Goal: Task Accomplishment & Management: Manage account settings

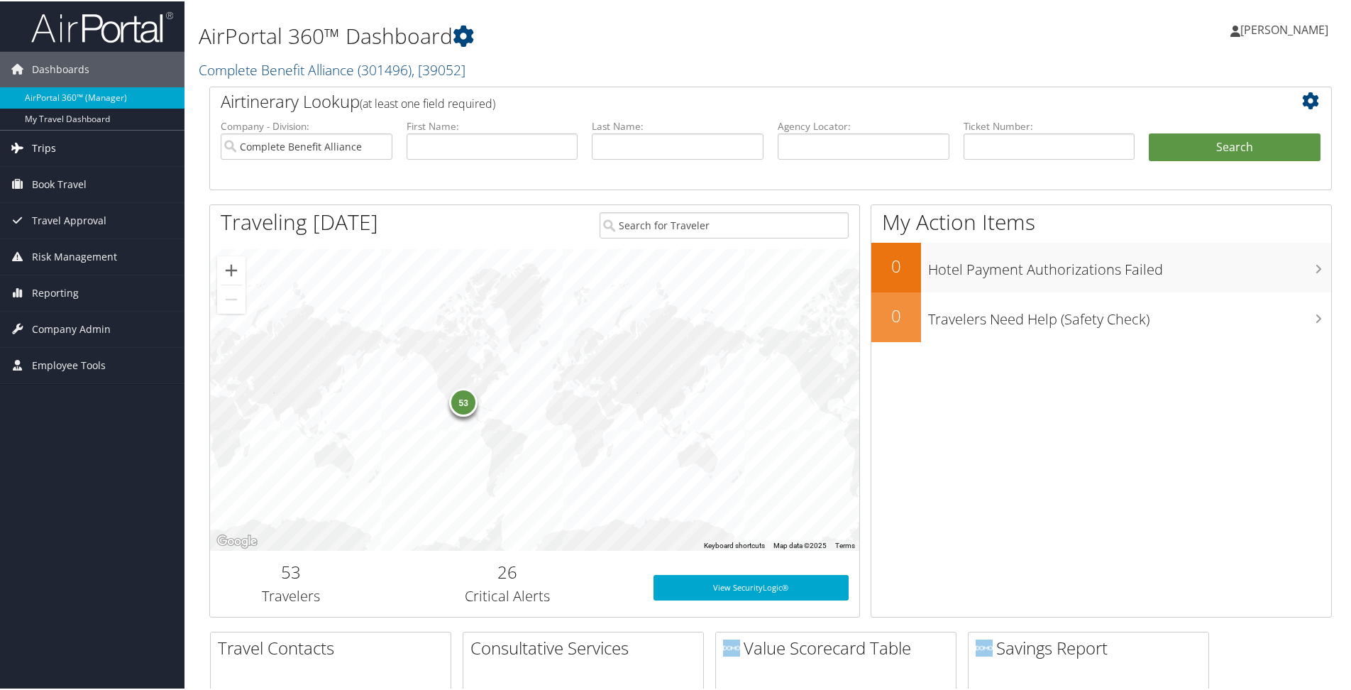
click at [46, 146] on span "Trips" at bounding box center [44, 146] width 24 height 35
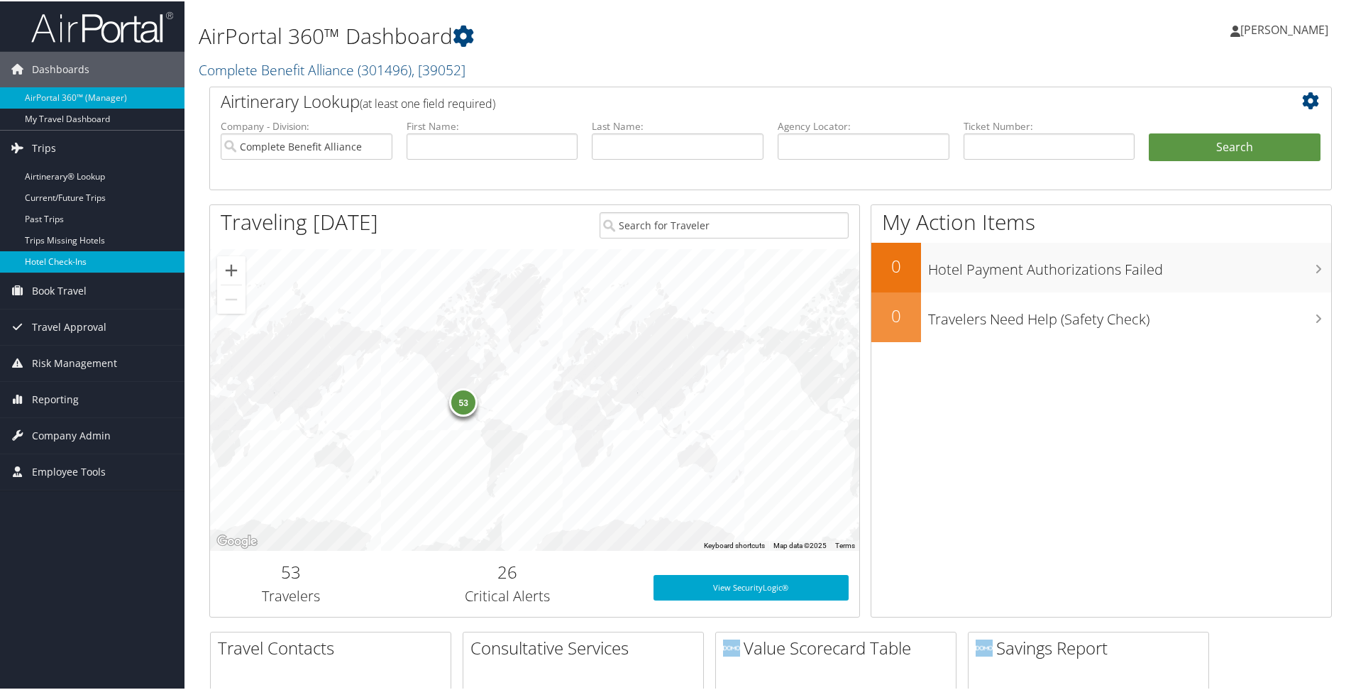
click at [70, 258] on link "Hotel Check-ins" at bounding box center [92, 260] width 185 height 21
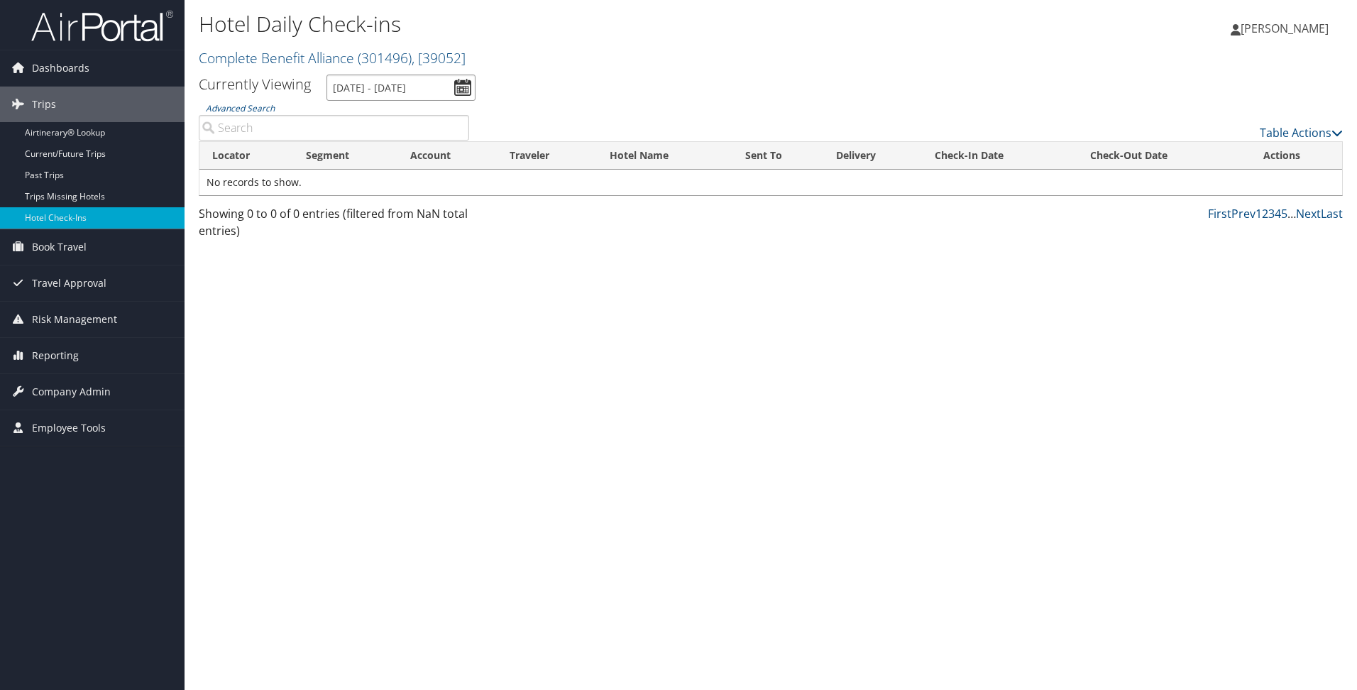
click at [354, 89] on input "10/7/2025 - 10/7/2025" at bounding box center [400, 88] width 149 height 26
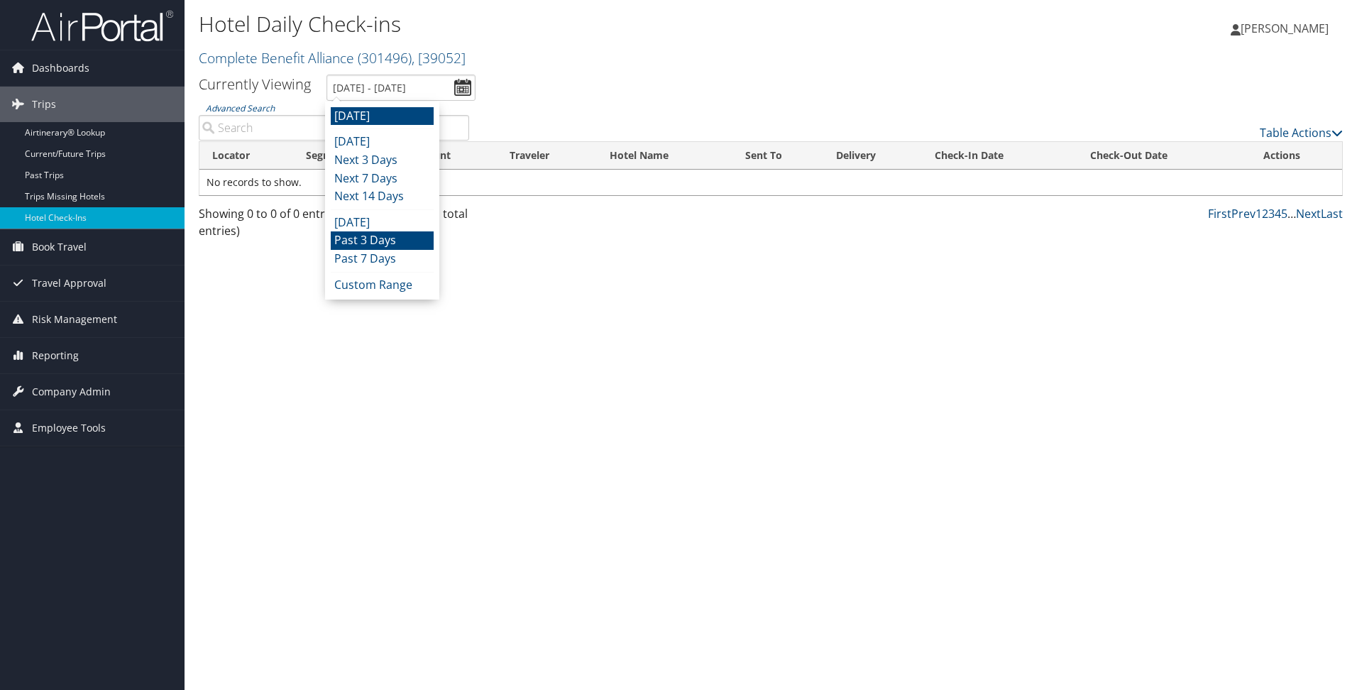
click at [380, 239] on li "Past 3 Days" at bounding box center [382, 240] width 103 height 18
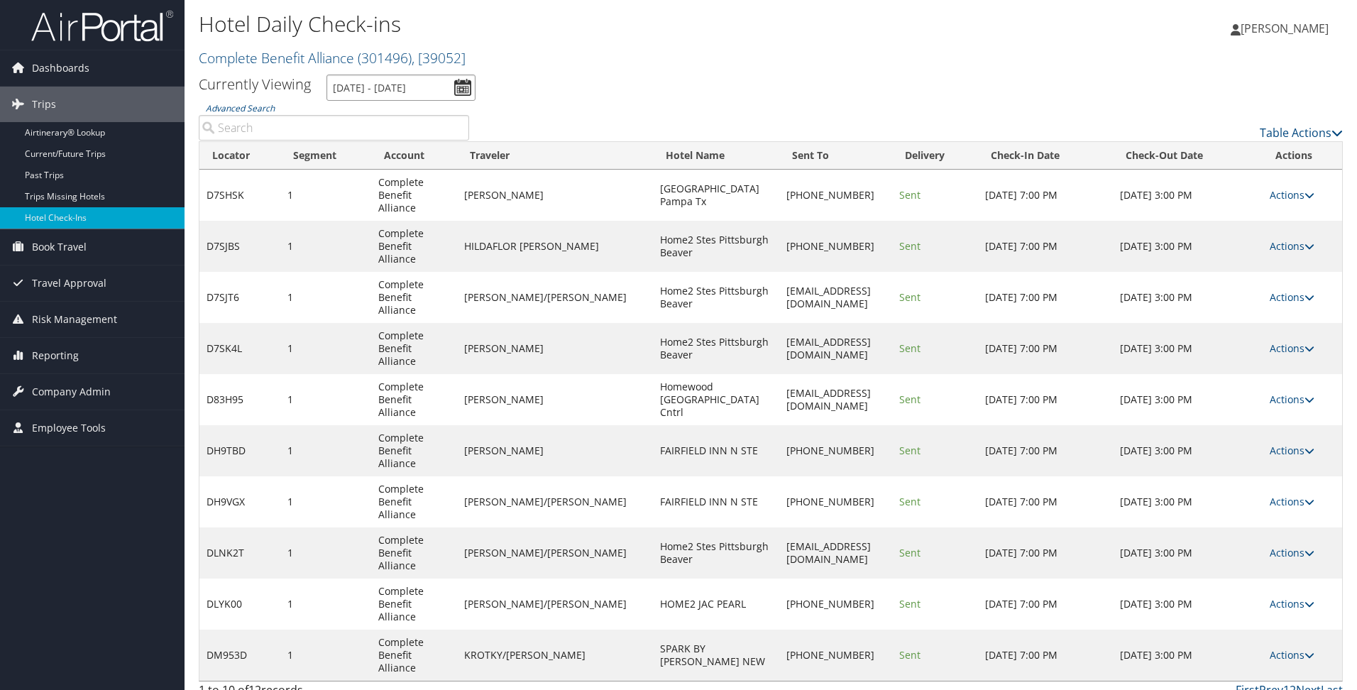
click at [408, 80] on input "10/3/2025 - 10/6/2025" at bounding box center [400, 88] width 149 height 26
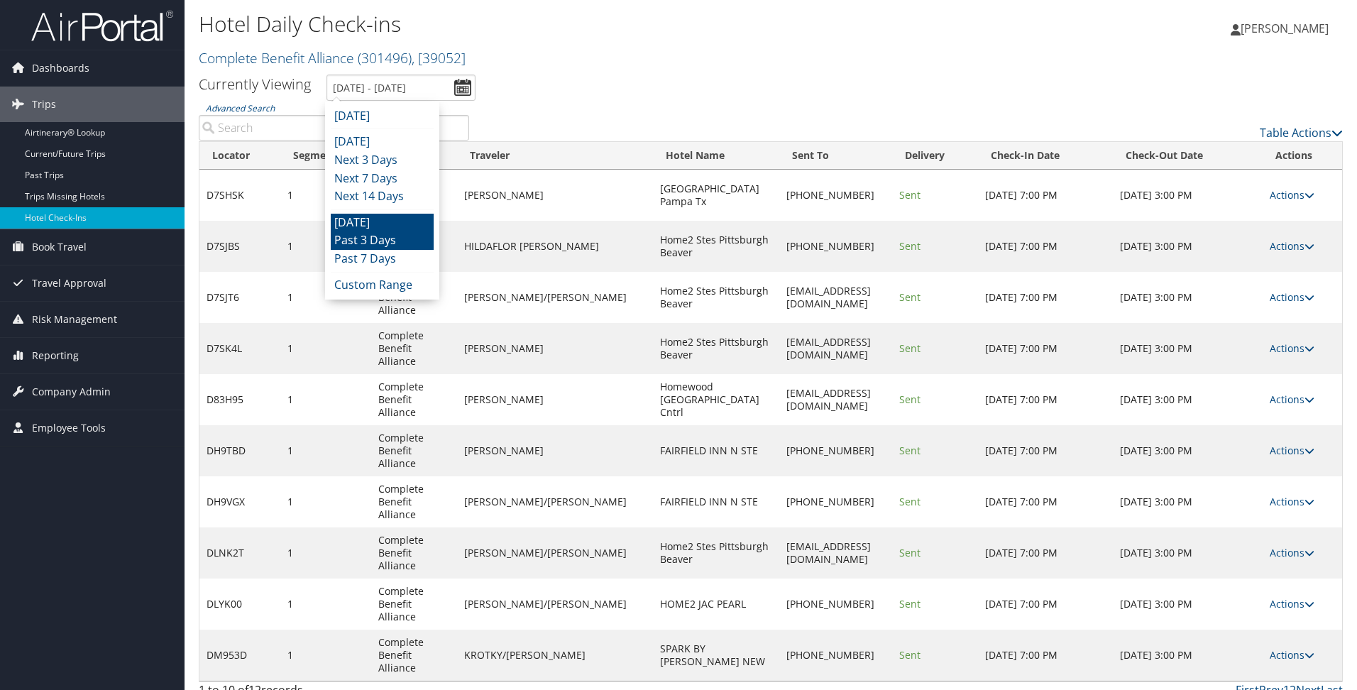
click at [389, 223] on li "Yesterday" at bounding box center [382, 223] width 103 height 18
type input "10/5/2025 - 10/5/2025"
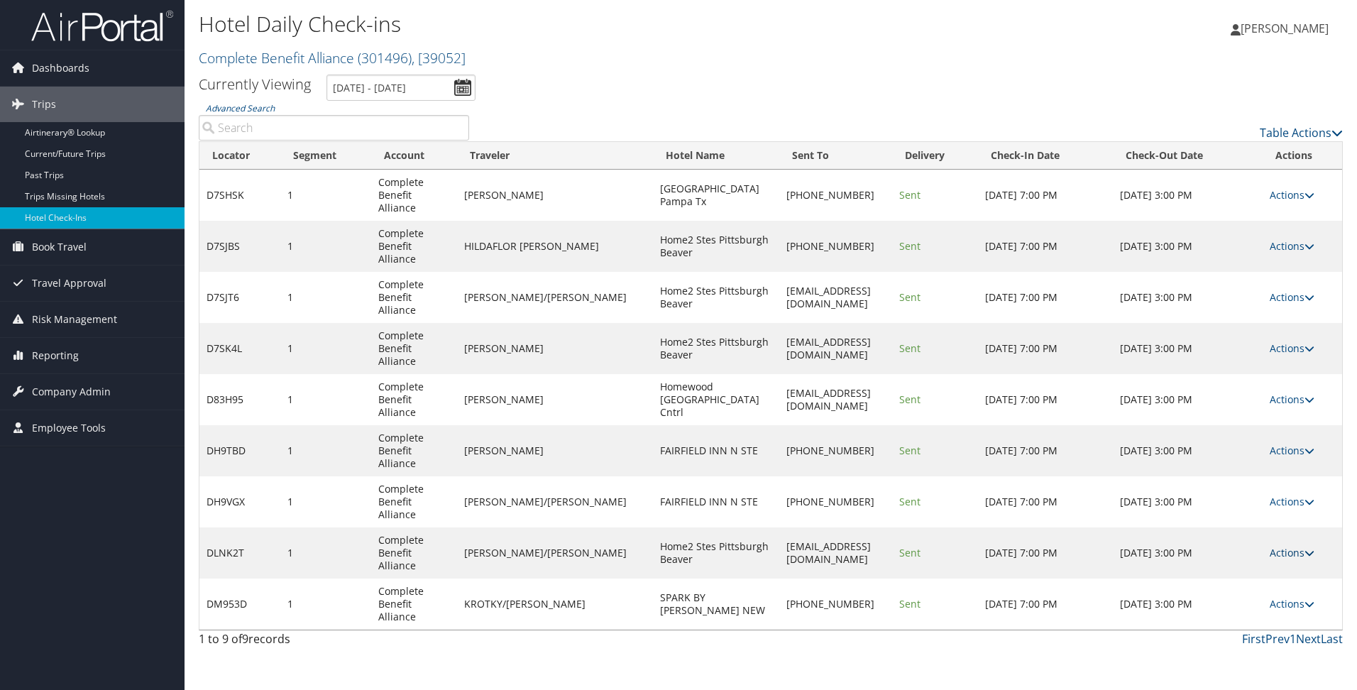
click at [1290, 546] on link "Actions" at bounding box center [1292, 552] width 45 height 13
click at [1213, 505] on link "Logs" at bounding box center [1248, 502] width 121 height 24
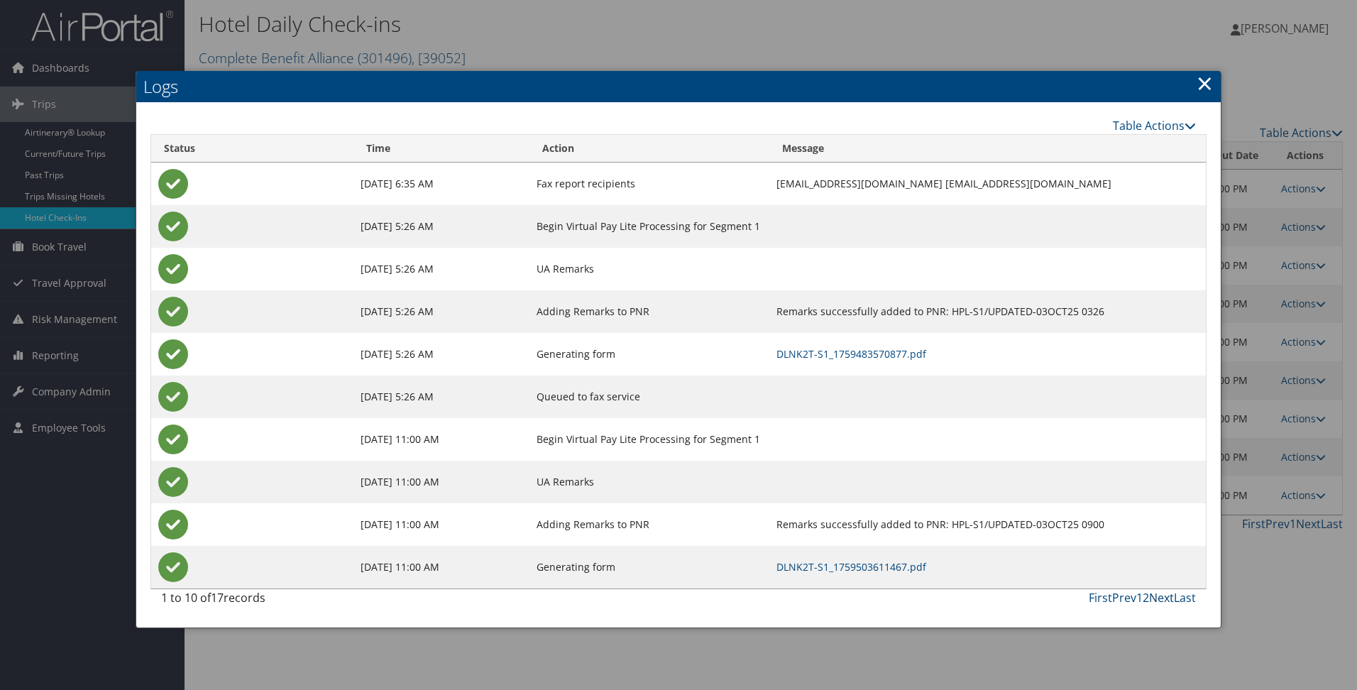
click at [1163, 598] on link "Next" at bounding box center [1161, 598] width 25 height 16
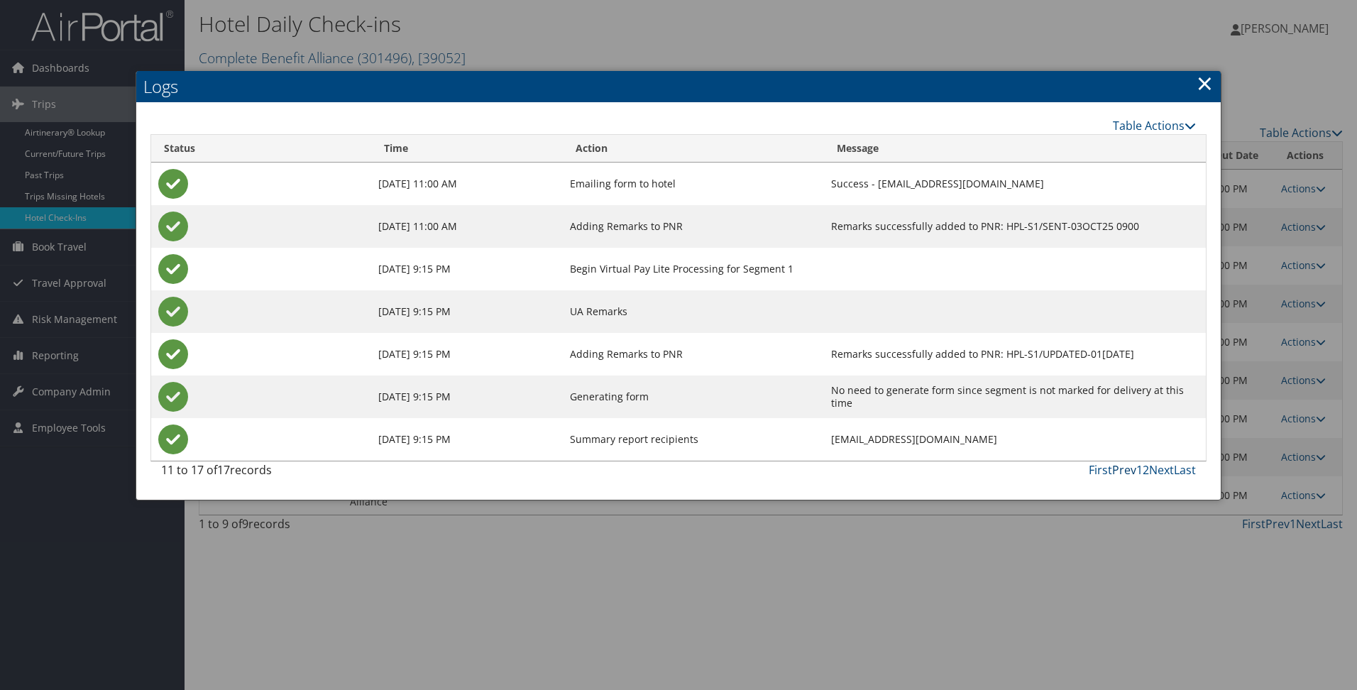
click at [1125, 471] on link "Prev" at bounding box center [1124, 470] width 24 height 16
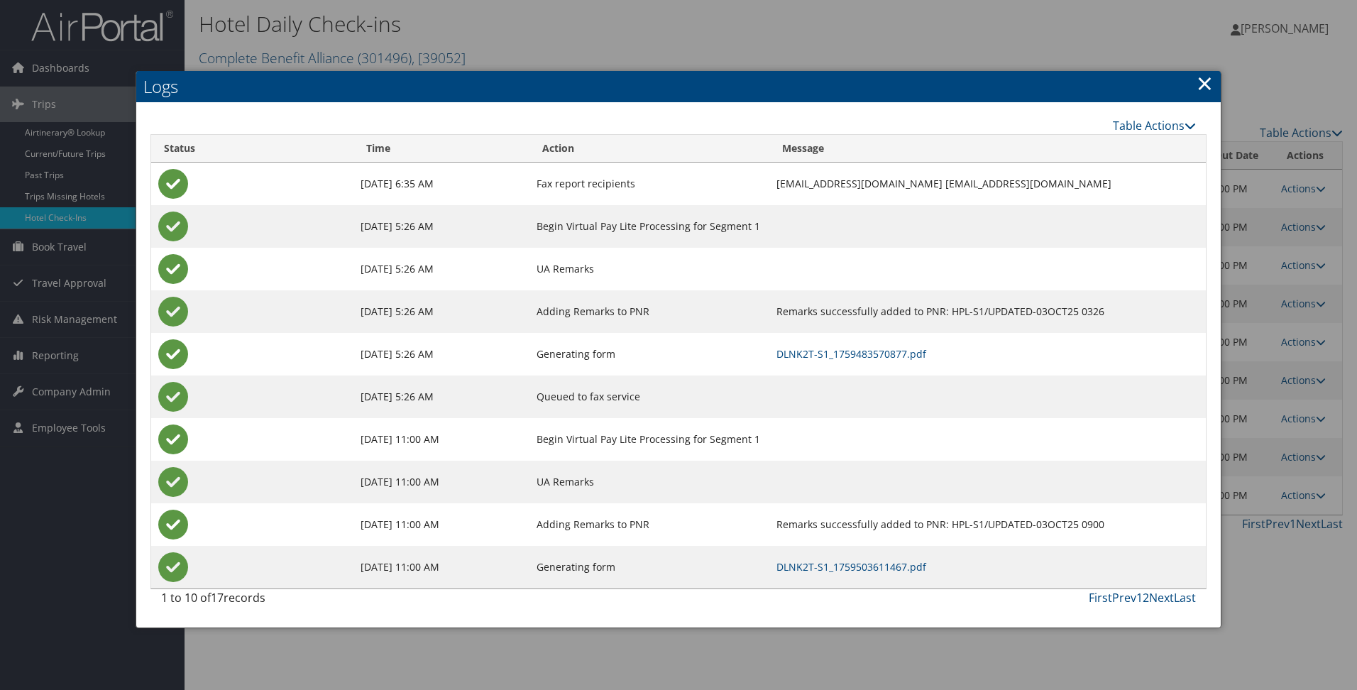
click at [1201, 84] on link "×" at bounding box center [1205, 83] width 16 height 28
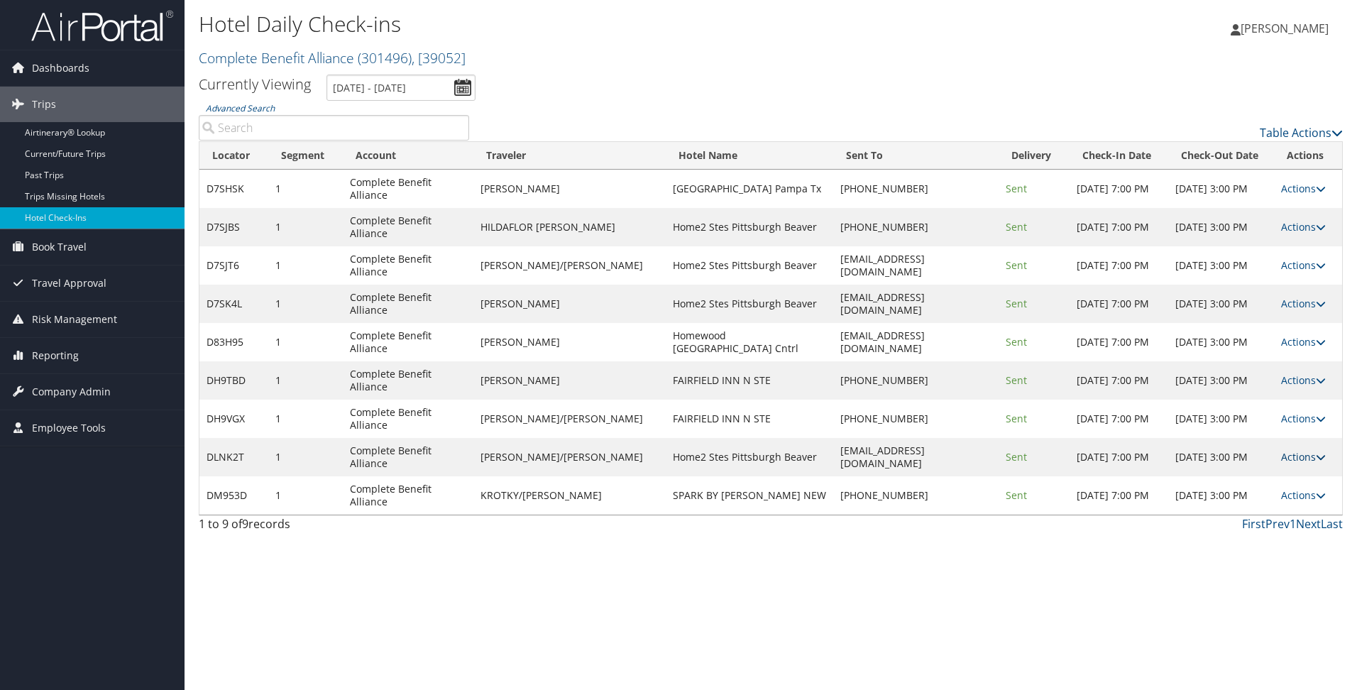
click at [1290, 456] on link "Actions" at bounding box center [1303, 456] width 45 height 13
click at [1251, 481] on link "Resend" at bounding box center [1257, 478] width 121 height 24
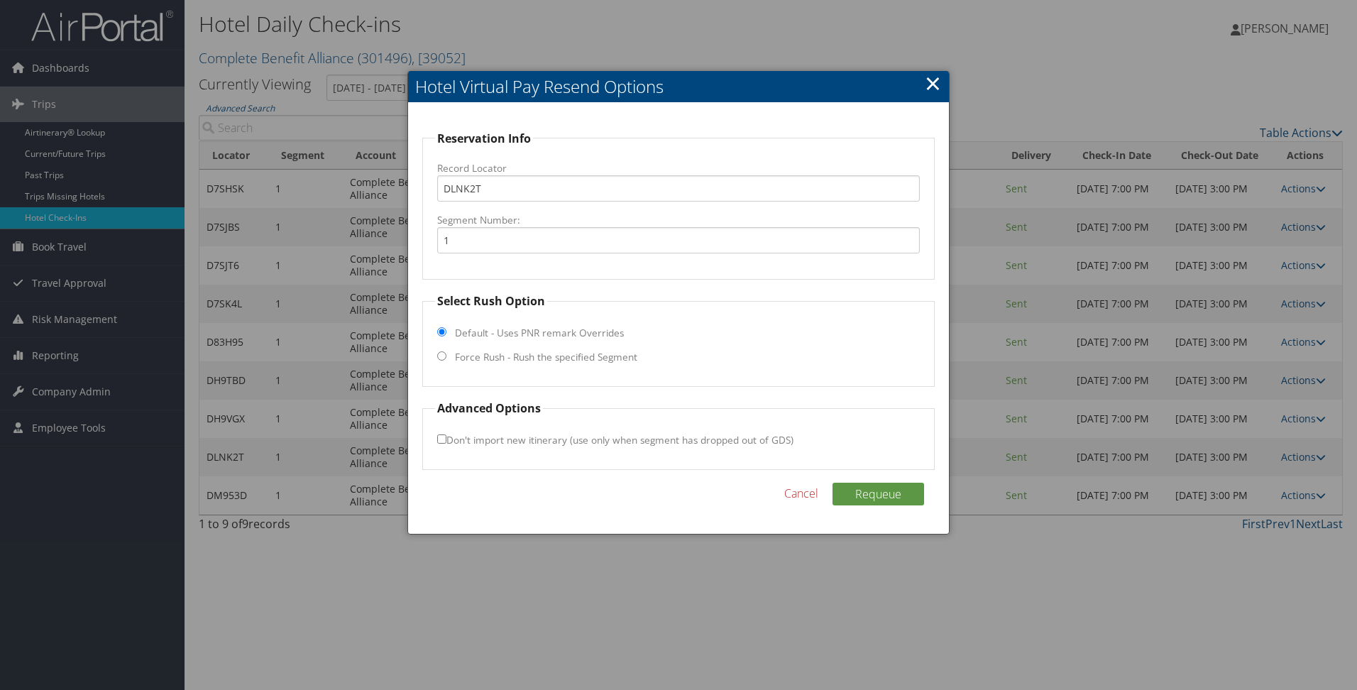
click at [539, 359] on label "Force Rush - Rush the specified Segment" at bounding box center [546, 357] width 182 height 14
click at [446, 359] on input "Force Rush - Rush the specified Segment" at bounding box center [441, 355] width 9 height 9
radio input "true"
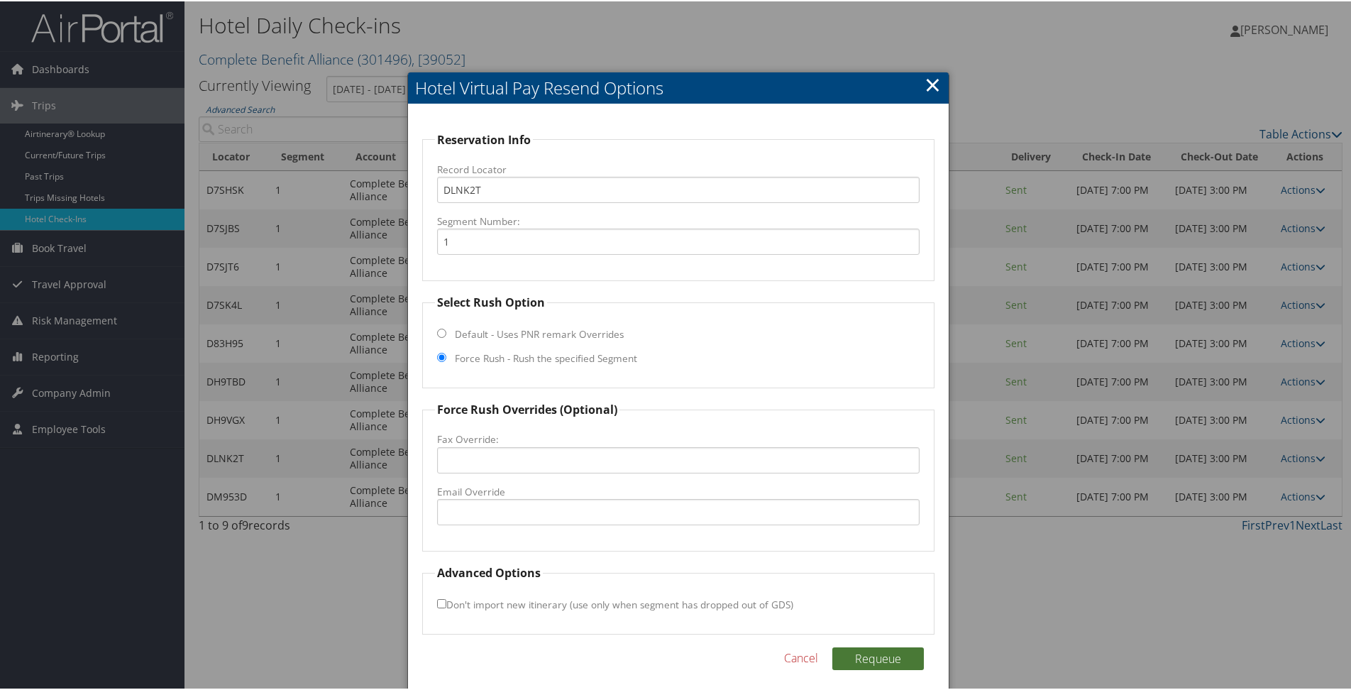
click at [883, 645] on div "Reservation Info Record Locator DLNK2T Segment Number: 1 Select Rush Option Def…" at bounding box center [679, 400] width 542 height 595
click at [884, 659] on button "Requeue" at bounding box center [879, 657] width 92 height 23
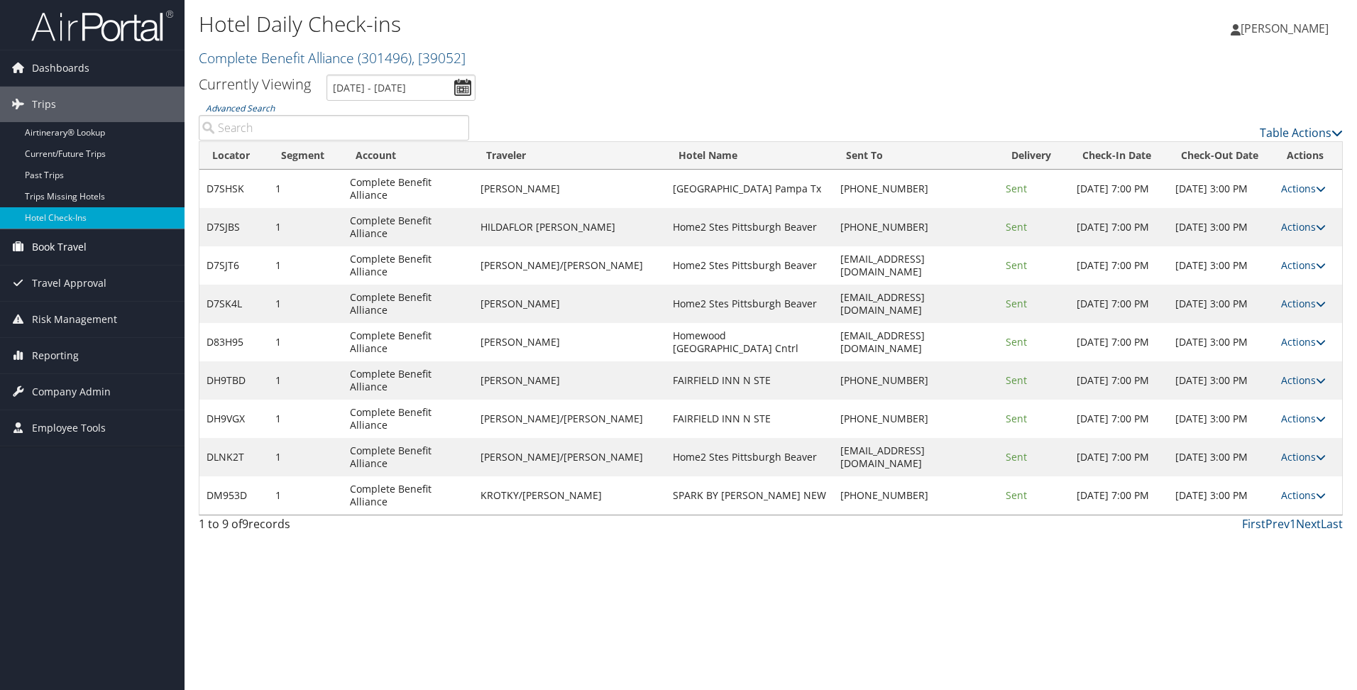
click at [70, 244] on span "Book Travel" at bounding box center [59, 246] width 55 height 35
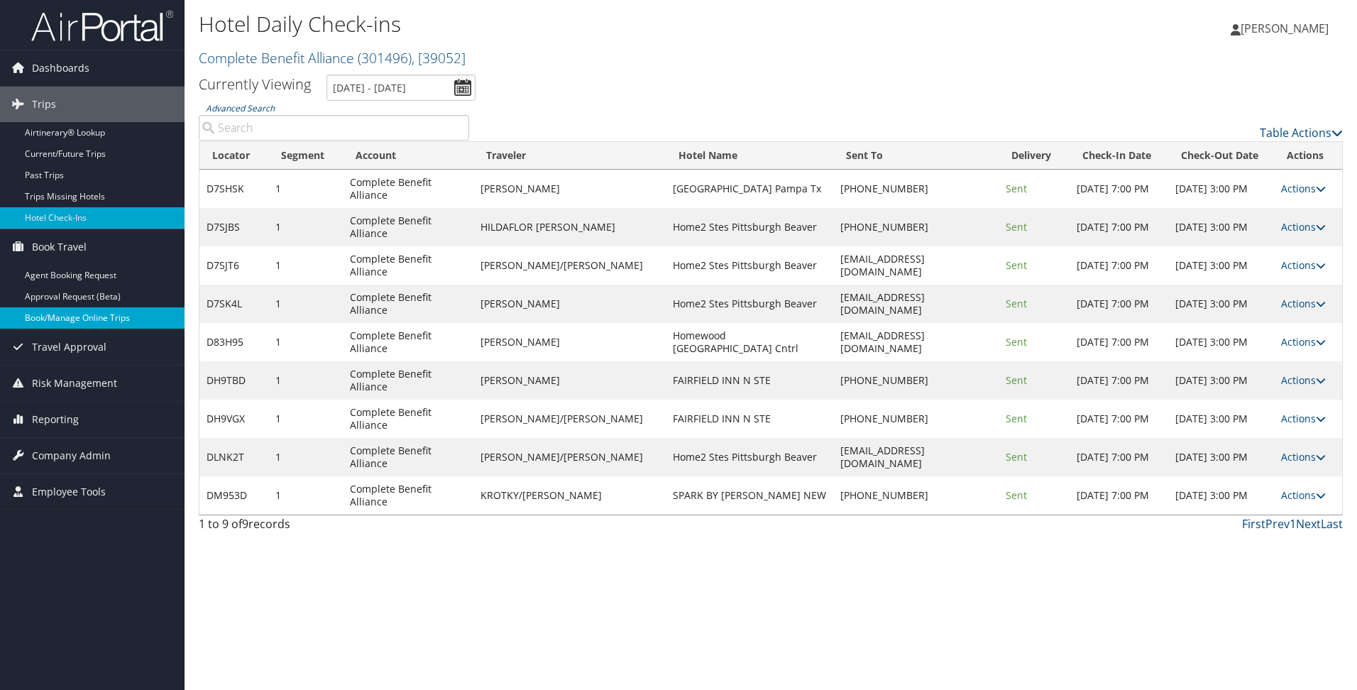
click at [57, 312] on link "Book/Manage Online Trips" at bounding box center [92, 317] width 185 height 21
